Goal: Task Accomplishment & Management: Use online tool/utility

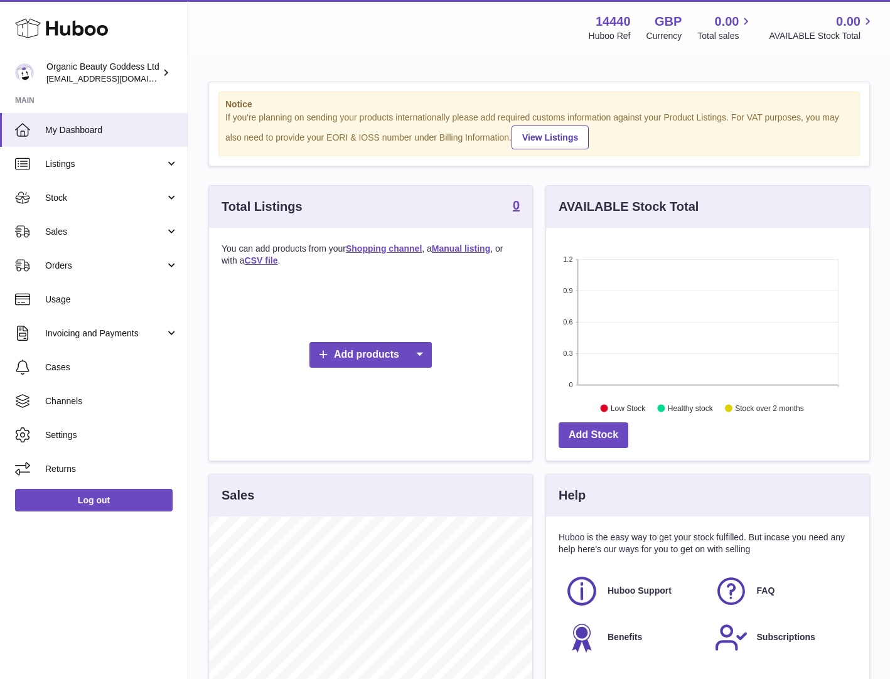
scroll to position [196, 323]
click at [355, 356] on link "Add products" at bounding box center [370, 355] width 122 height 26
click at [364, 383] on link "Shopping channel" at bounding box center [369, 384] width 95 height 27
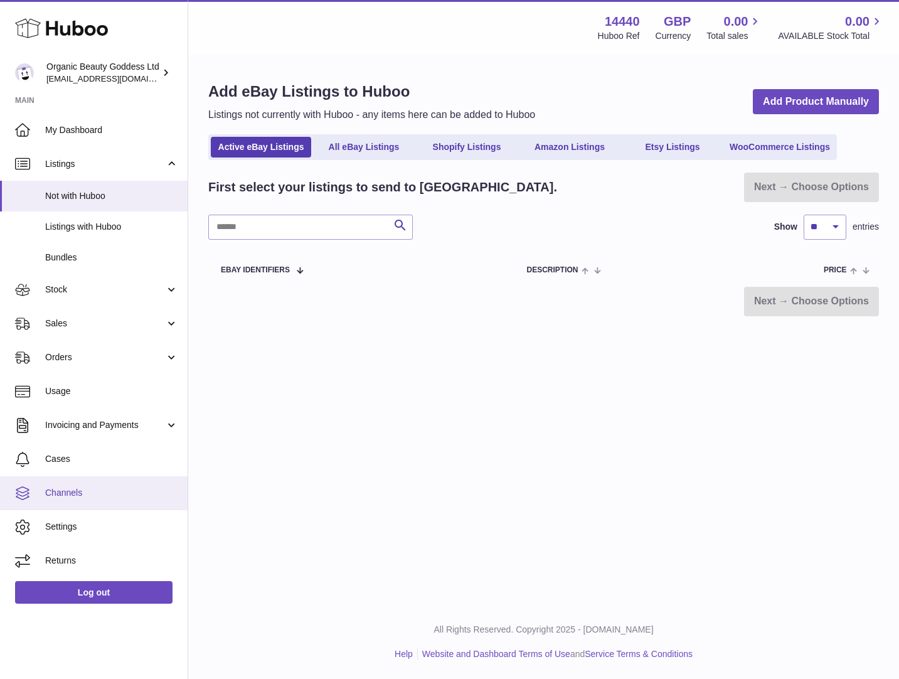
click at [102, 488] on span "Channels" at bounding box center [111, 493] width 133 height 12
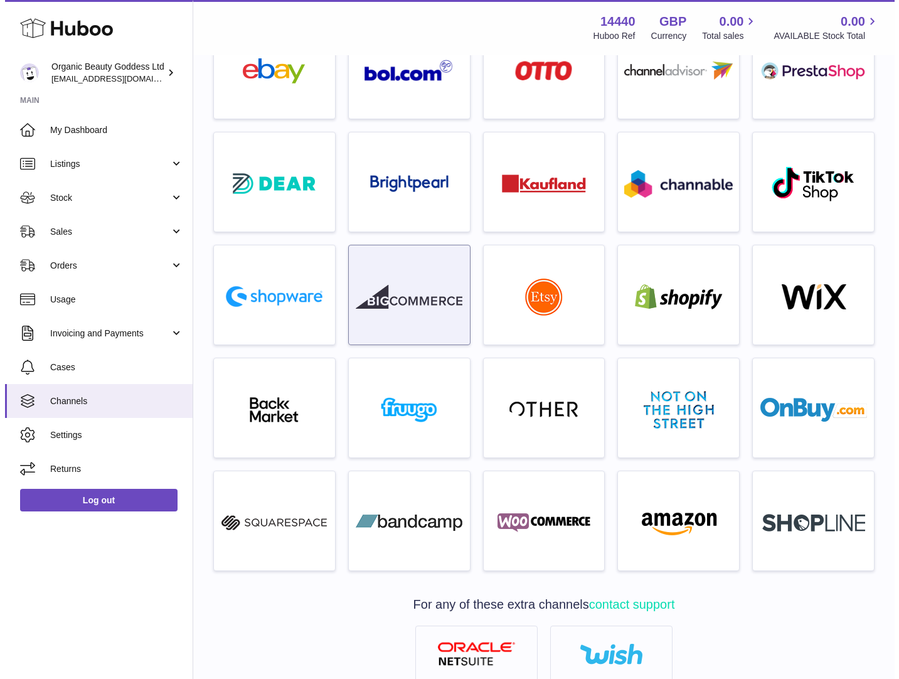
scroll to position [120, 0]
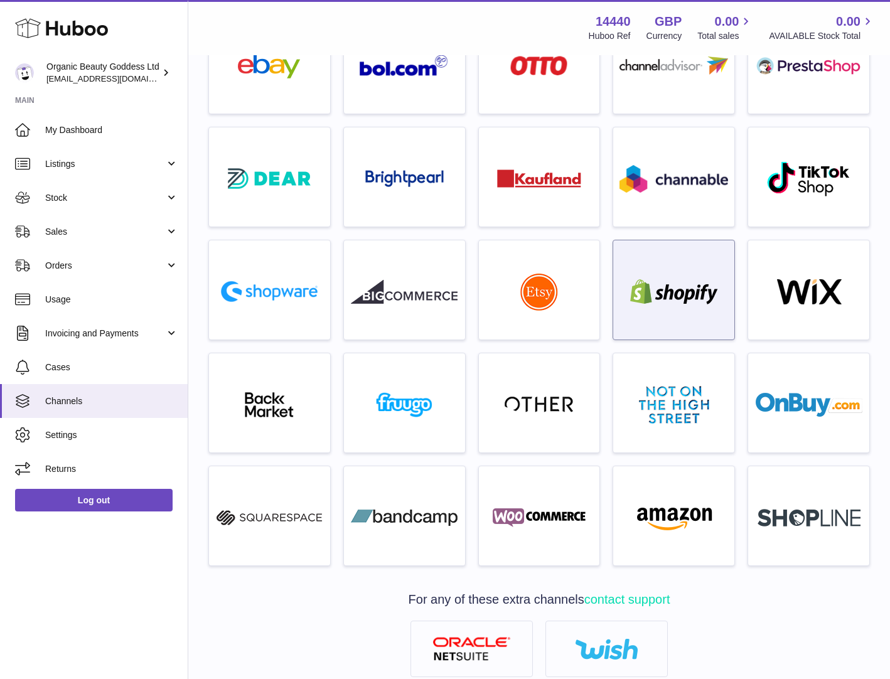
click at [647, 287] on img at bounding box center [673, 291] width 107 height 25
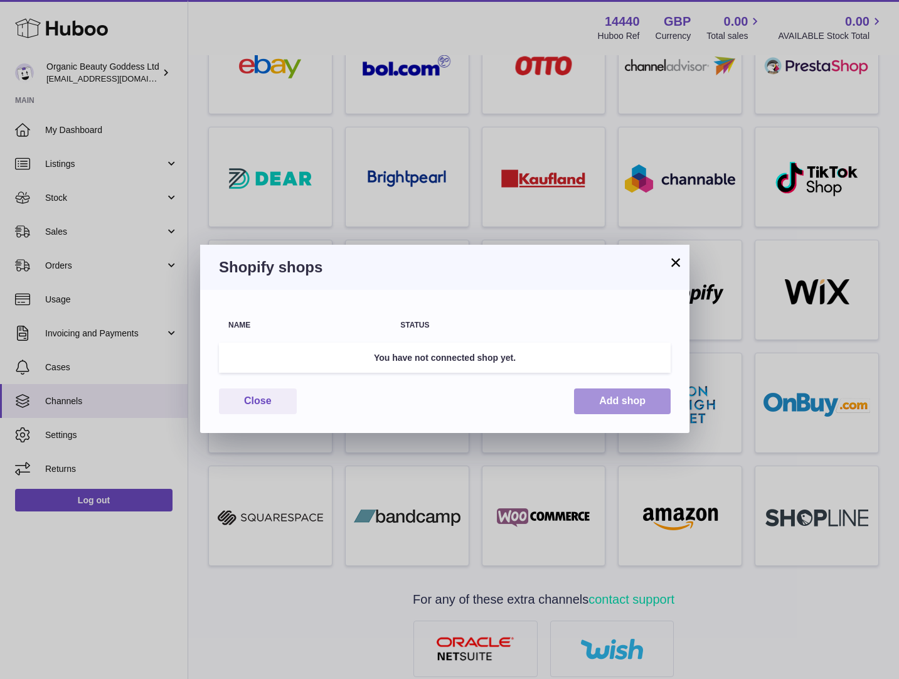
click at [600, 396] on button "Add shop" at bounding box center [622, 401] width 97 height 26
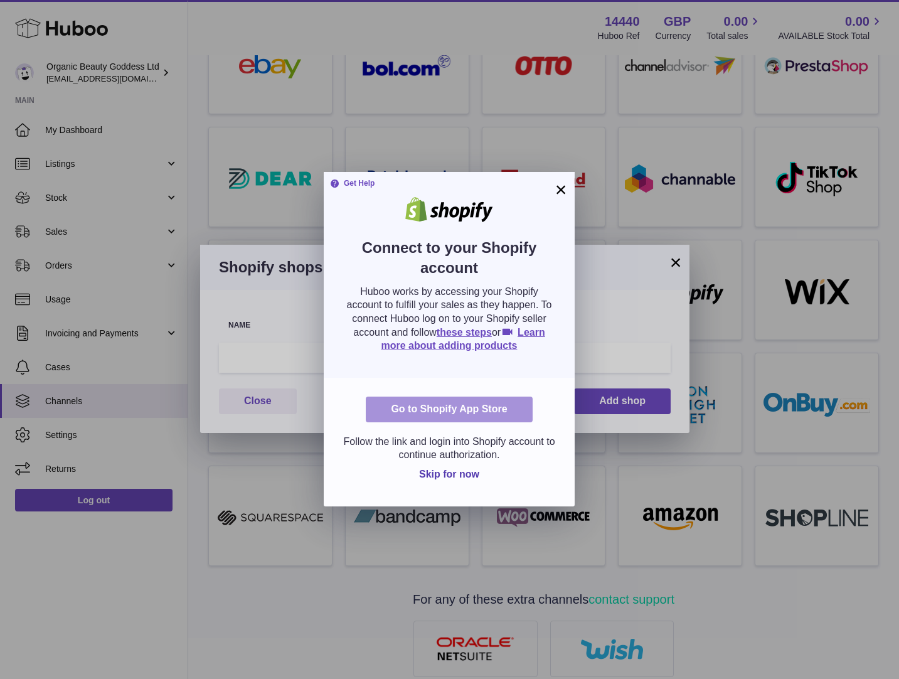
click at [467, 407] on link "Go to Shopify App Store" at bounding box center [449, 409] width 166 height 26
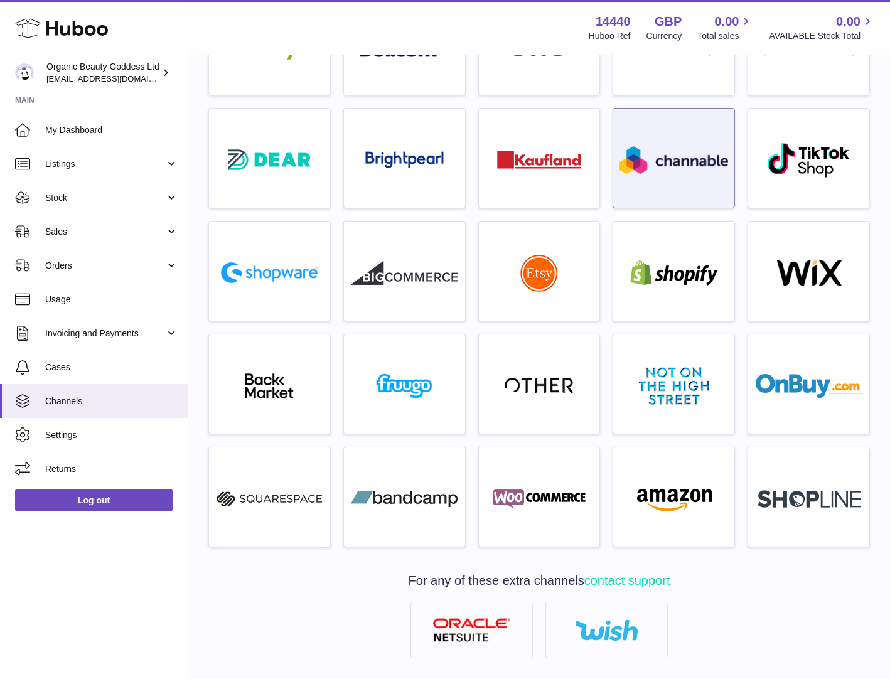
scroll to position [191, 0]
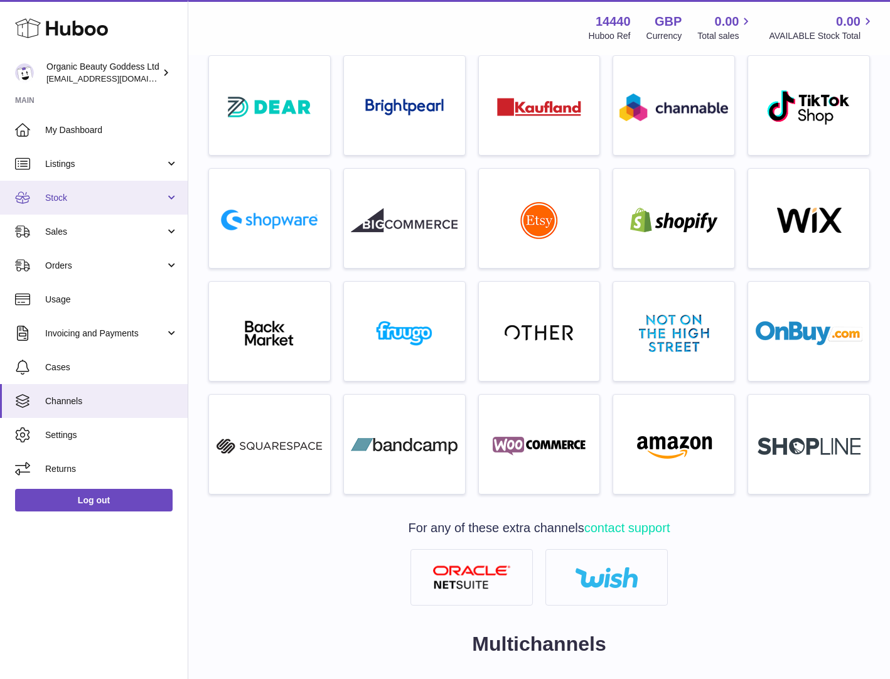
click at [72, 201] on span "Stock" at bounding box center [105, 198] width 120 height 12
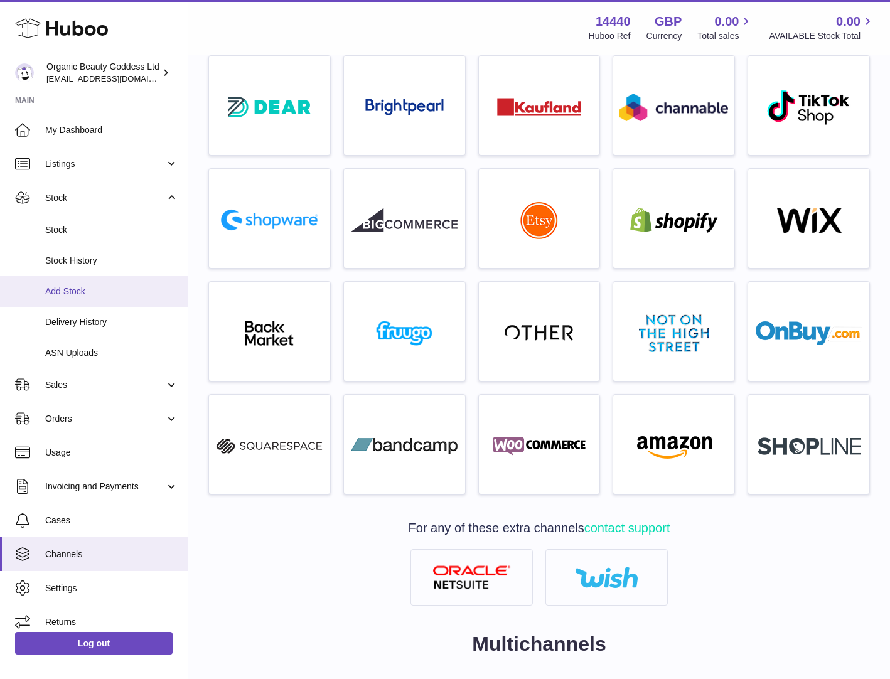
click at [86, 291] on span "Add Stock" at bounding box center [111, 291] width 133 height 12
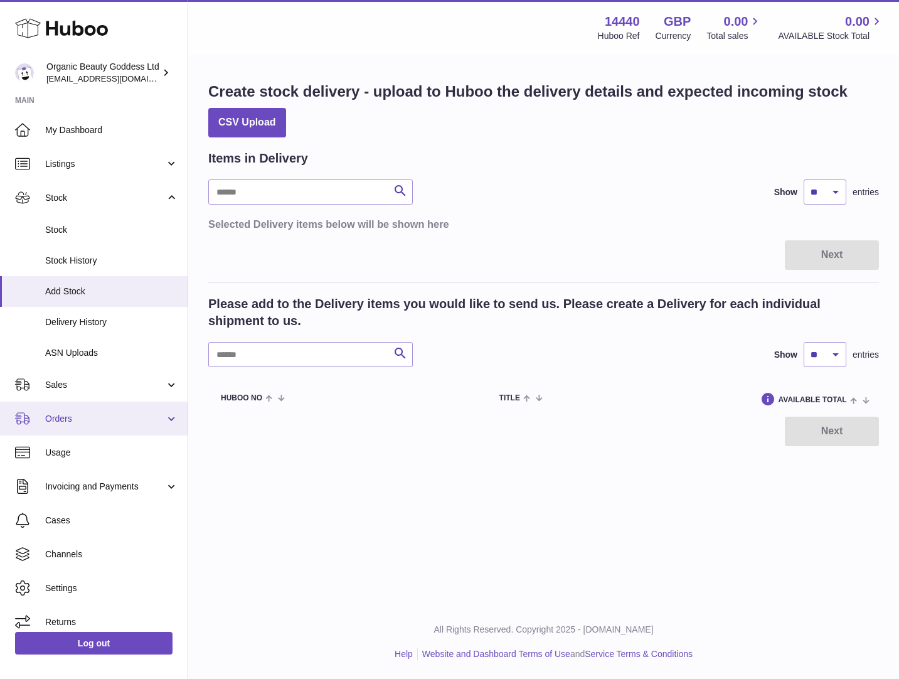
click at [75, 426] on link "Orders" at bounding box center [94, 419] width 188 height 34
